Goal: Task Accomplishment & Management: Use online tool/utility

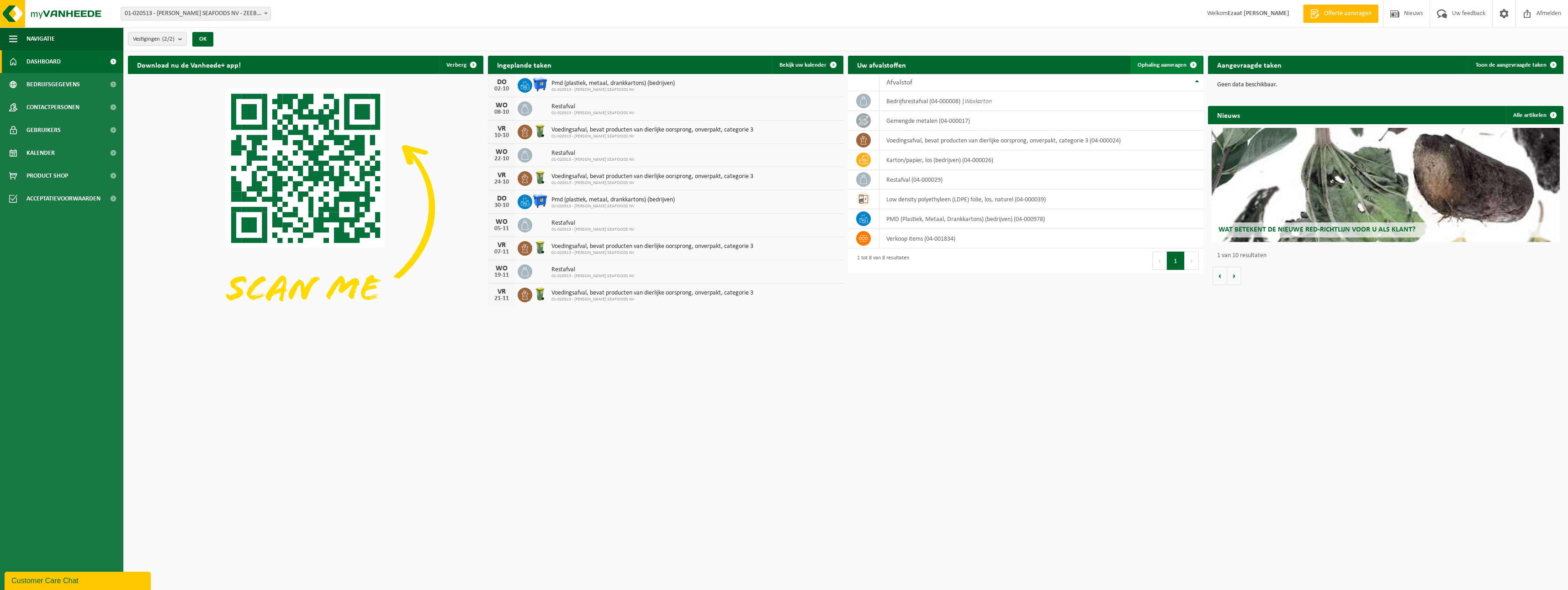
click at [1166, 67] on span "Ophaling aanvragen" at bounding box center [1162, 65] width 49 height 6
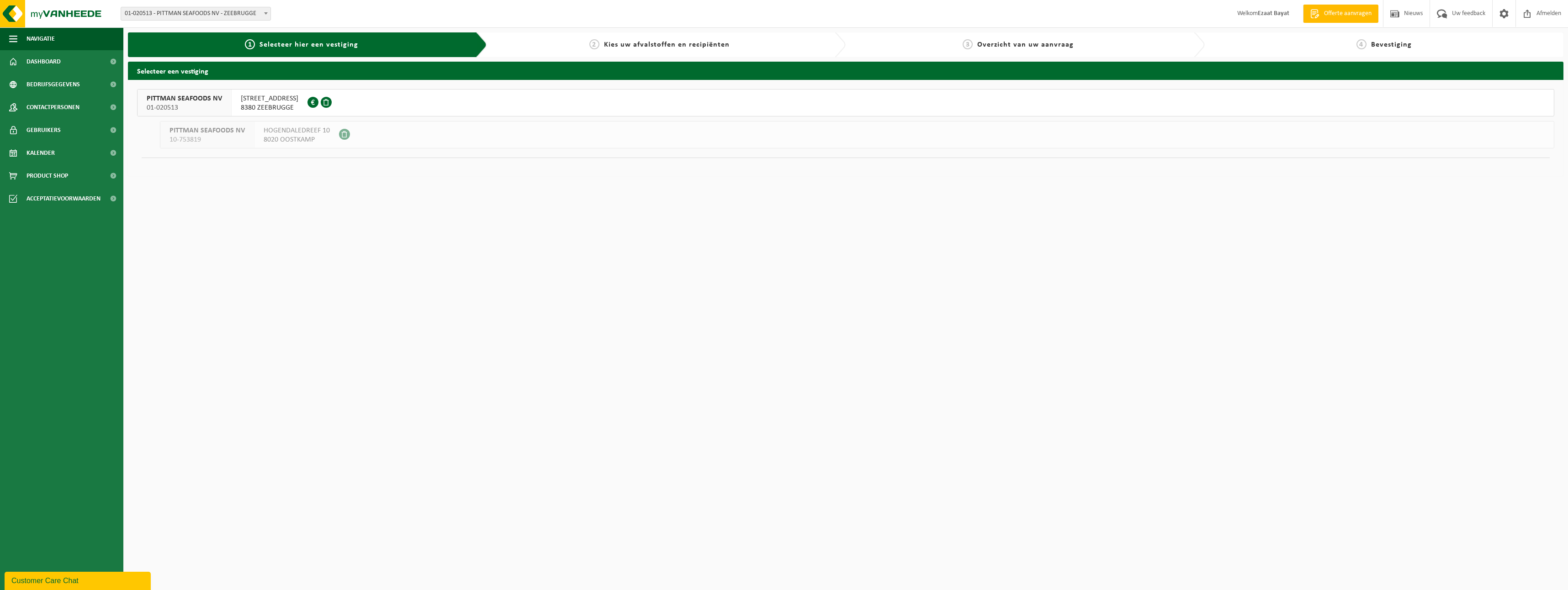
click at [268, 98] on span "NOORDZEESTRAAT 2" at bounding box center [269, 99] width 58 height 9
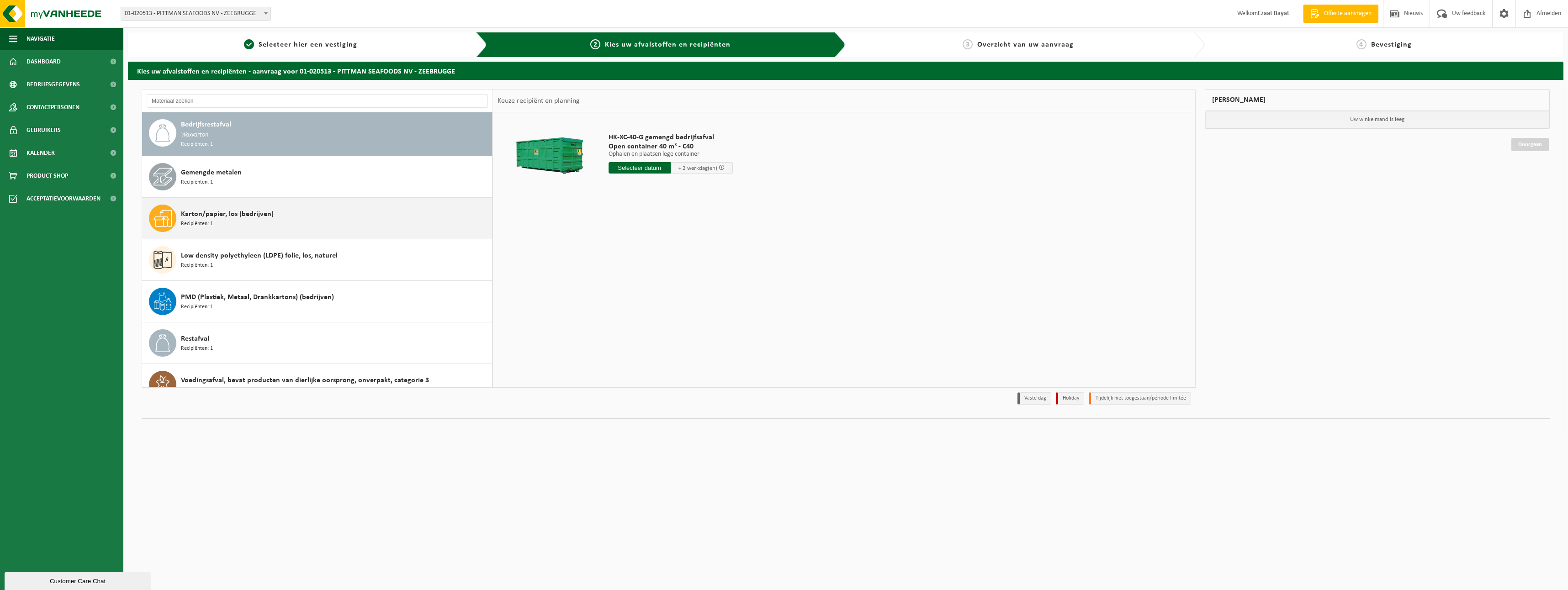
click at [253, 225] on div "Karton/papier, los (bedrijven) Recipiënten: 1" at bounding box center [335, 218] width 309 height 27
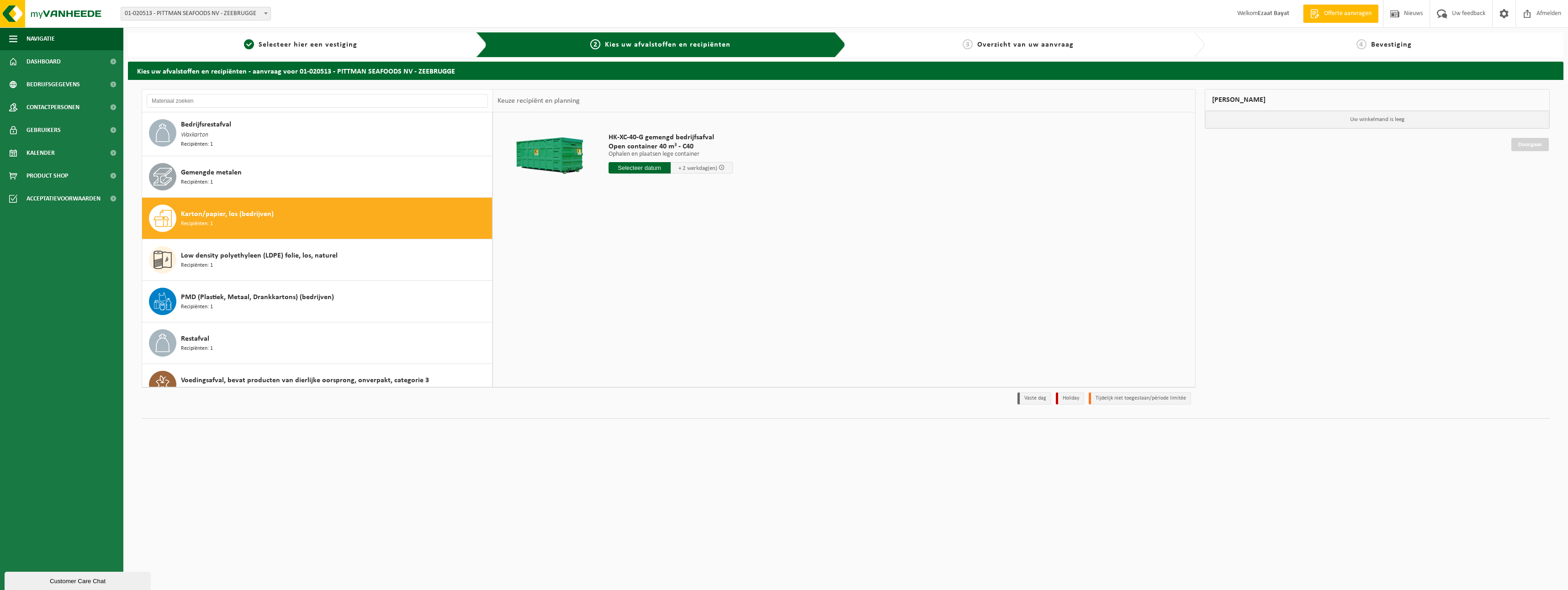
scroll to position [17, 0]
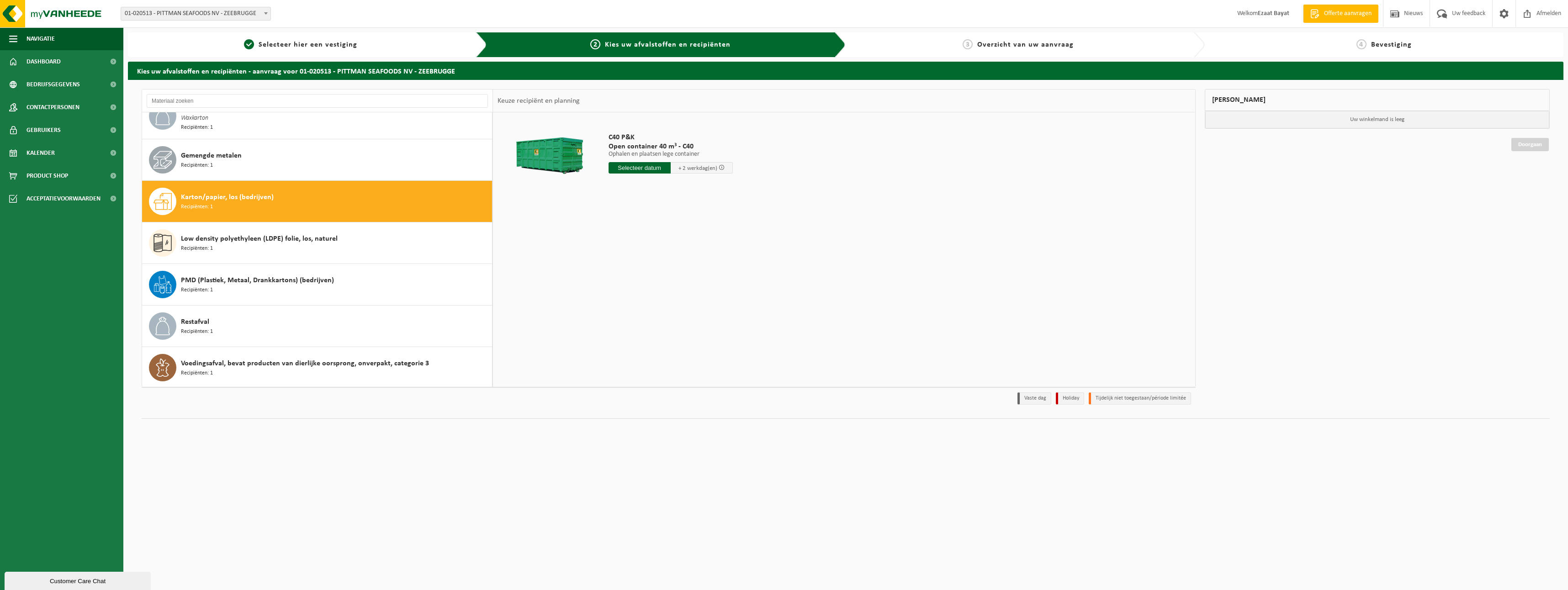
click at [653, 168] on input "text" at bounding box center [640, 167] width 62 height 11
click at [618, 232] on div "6" at bounding box center [617, 234] width 16 height 15
type input "Van 2025-10-06"
click at [554, 233] on button "Containernummer toevoegen(optioneel) Annuleren" at bounding box center [553, 239] width 105 height 13
type input "c40-147"
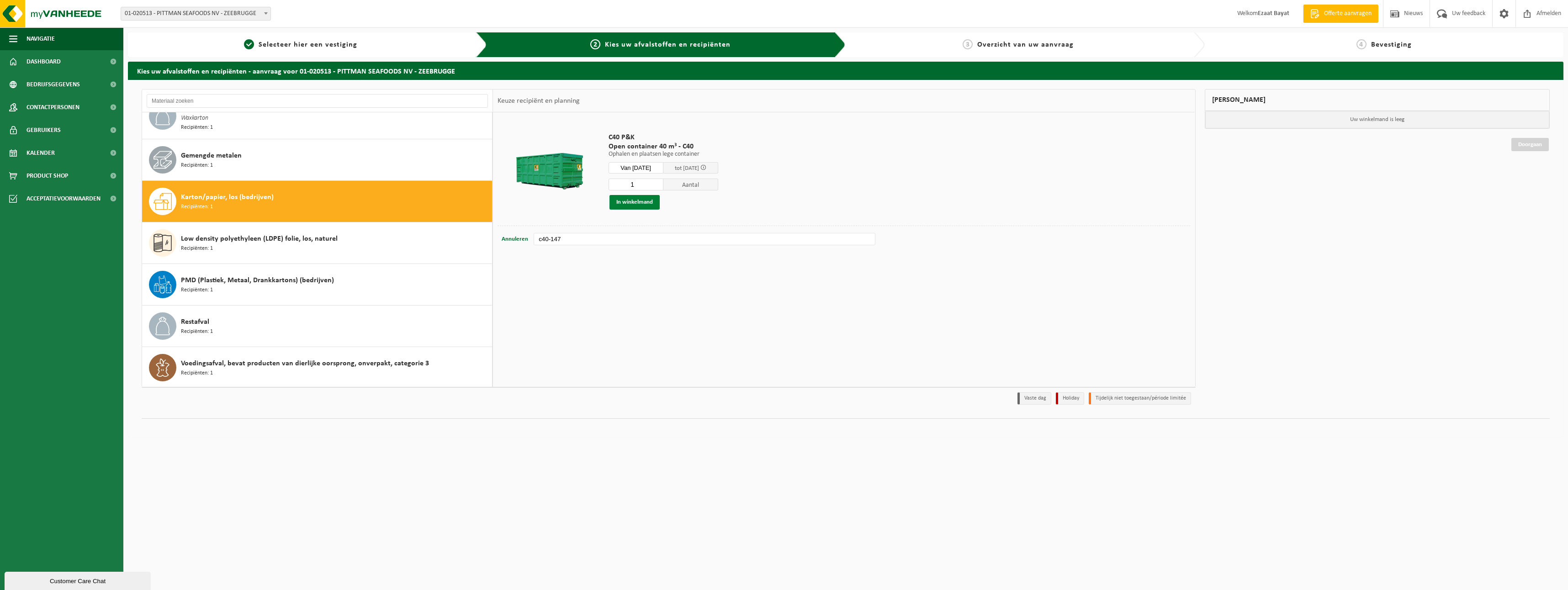
click at [625, 197] on button "In winkelmand" at bounding box center [634, 202] width 50 height 15
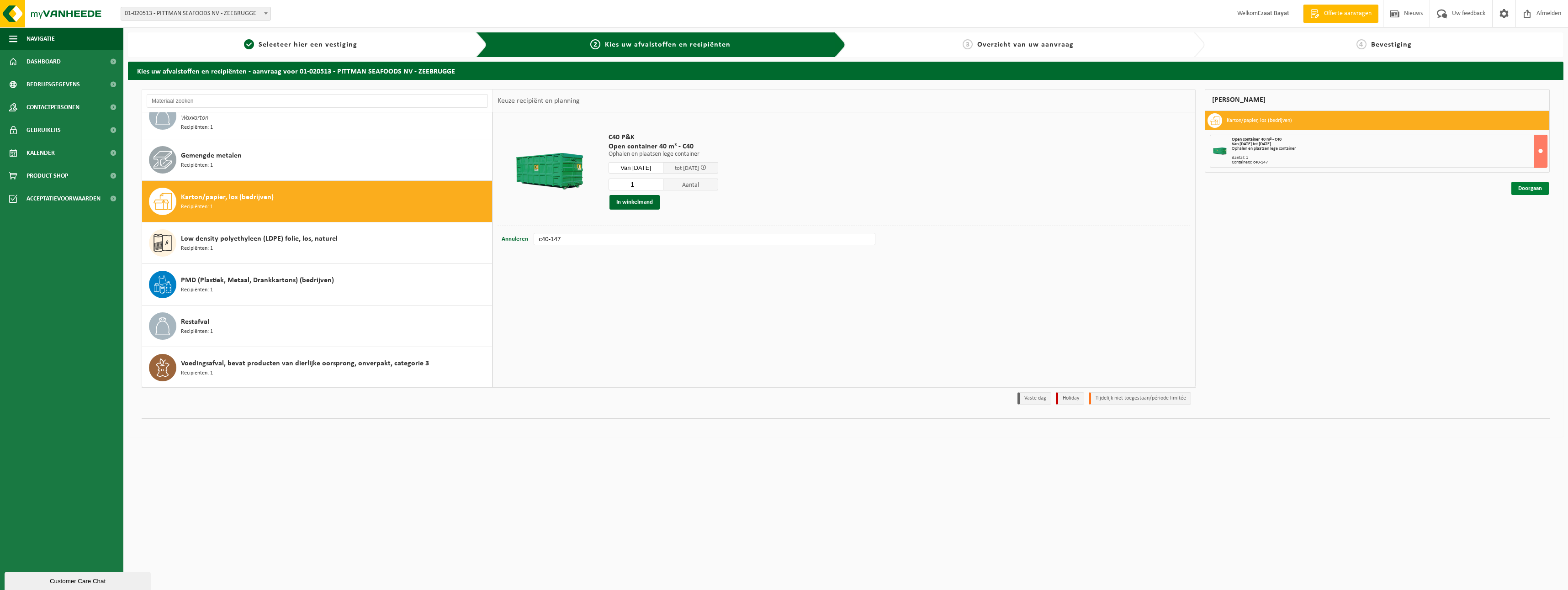
click at [1524, 185] on link "Doorgaan" at bounding box center [1530, 189] width 38 height 13
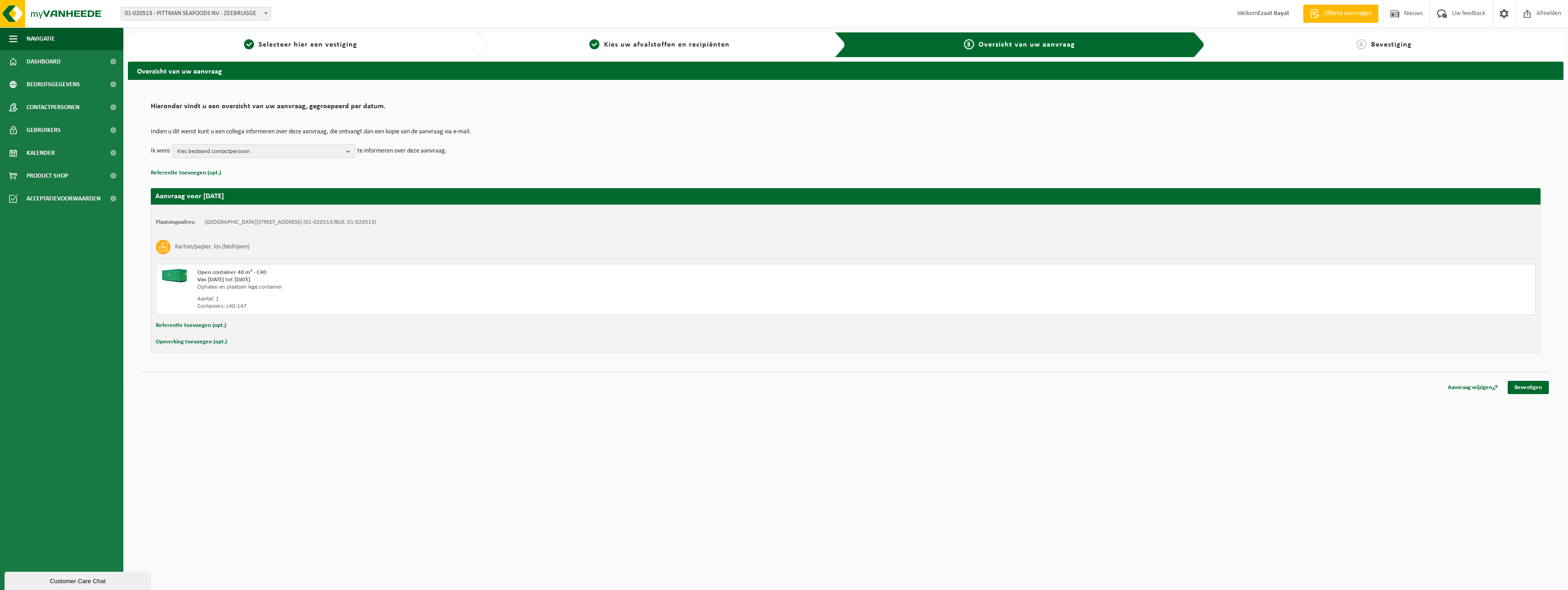
click at [347, 144] on td "Indien u dit wenst kunt u een collega informeren over deze aanvraag, die ontvan…" at bounding box center [846, 136] width 1389 height 15
click at [349, 149] on b "button" at bounding box center [350, 151] width 8 height 13
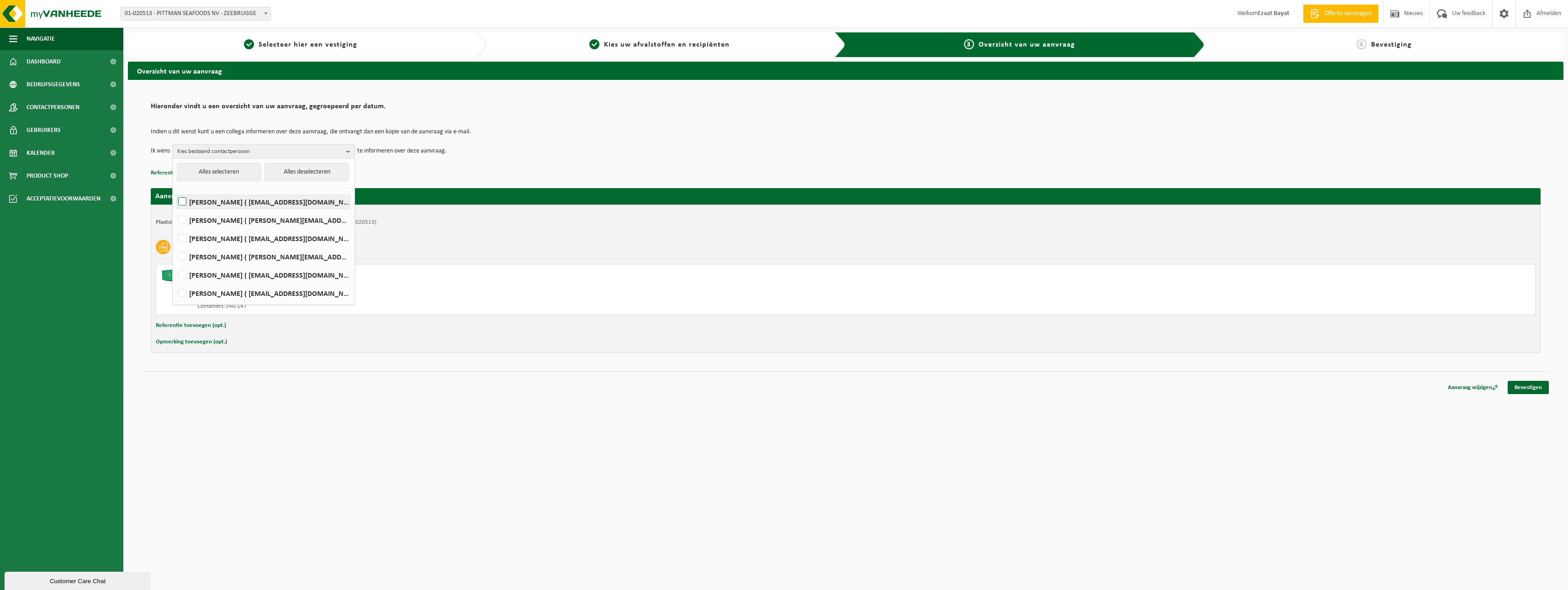
click at [183, 203] on label "Xander Hubert ( xander.hubert@pittmanseafoods.com )" at bounding box center [263, 202] width 173 height 14
click at [175, 190] on input "Xander Hubert ( xander.hubert@pittmanseafoods.com )" at bounding box center [175, 190] width 1 height 1
checkbox input "true"
click at [1526, 383] on link "Bevestigen" at bounding box center [1528, 388] width 41 height 13
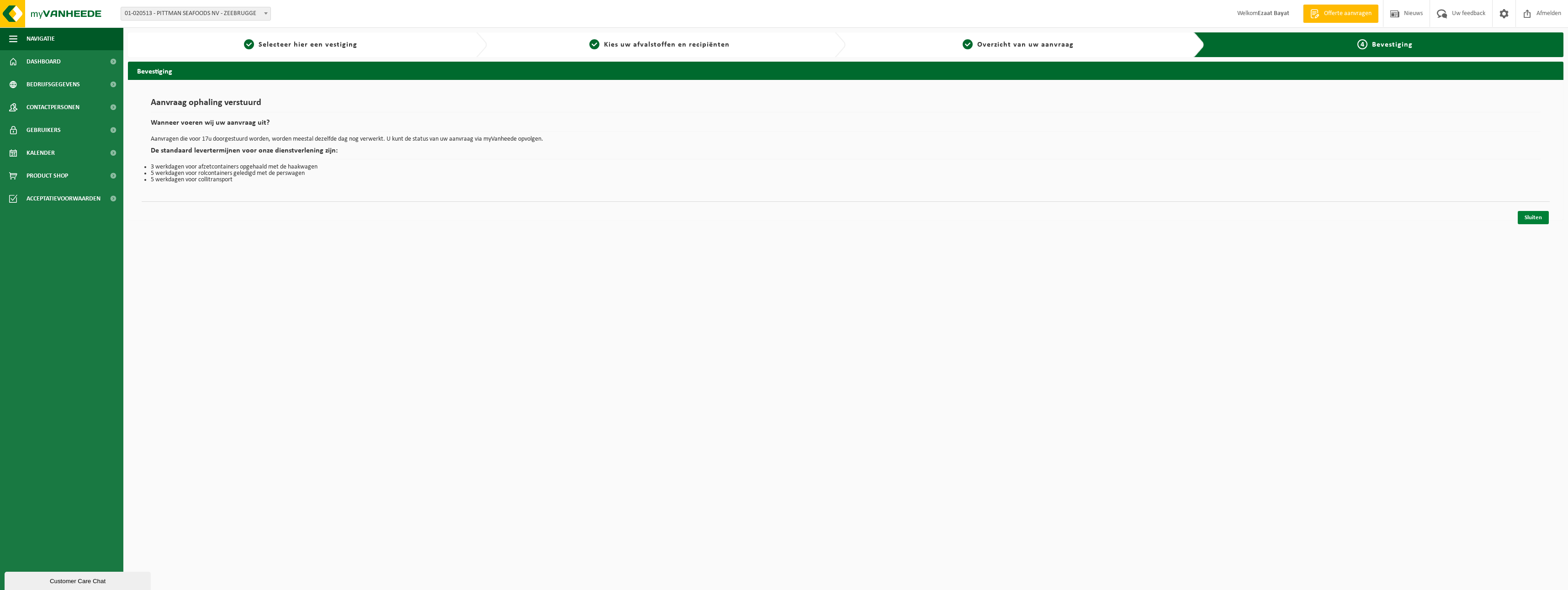
click at [1530, 218] on link "Sluiten" at bounding box center [1533, 218] width 31 height 13
